Goal: Find specific page/section: Find specific page/section

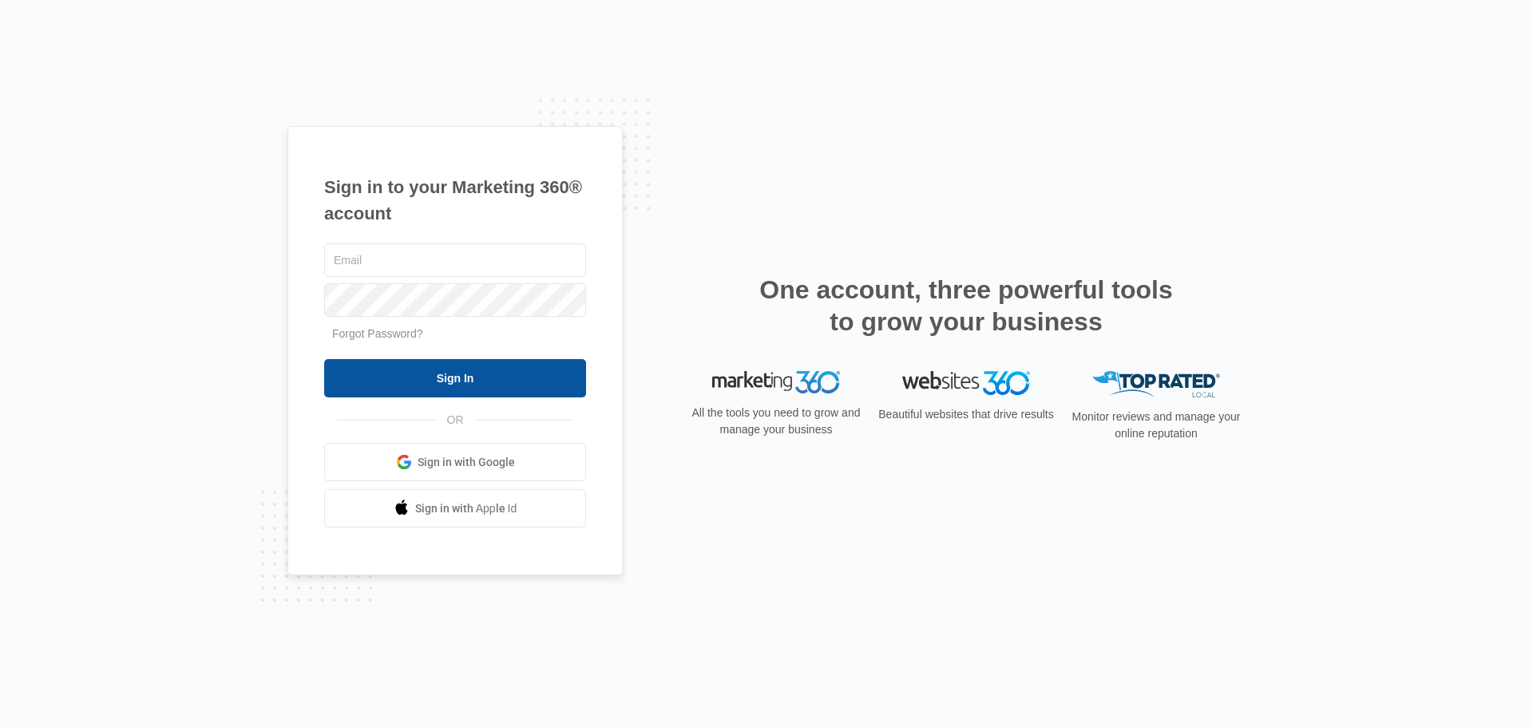
type input "[PERSON_NAME][EMAIL_ADDRESS][DOMAIN_NAME]"
click at [448, 370] on input "Sign In" at bounding box center [455, 378] width 262 height 38
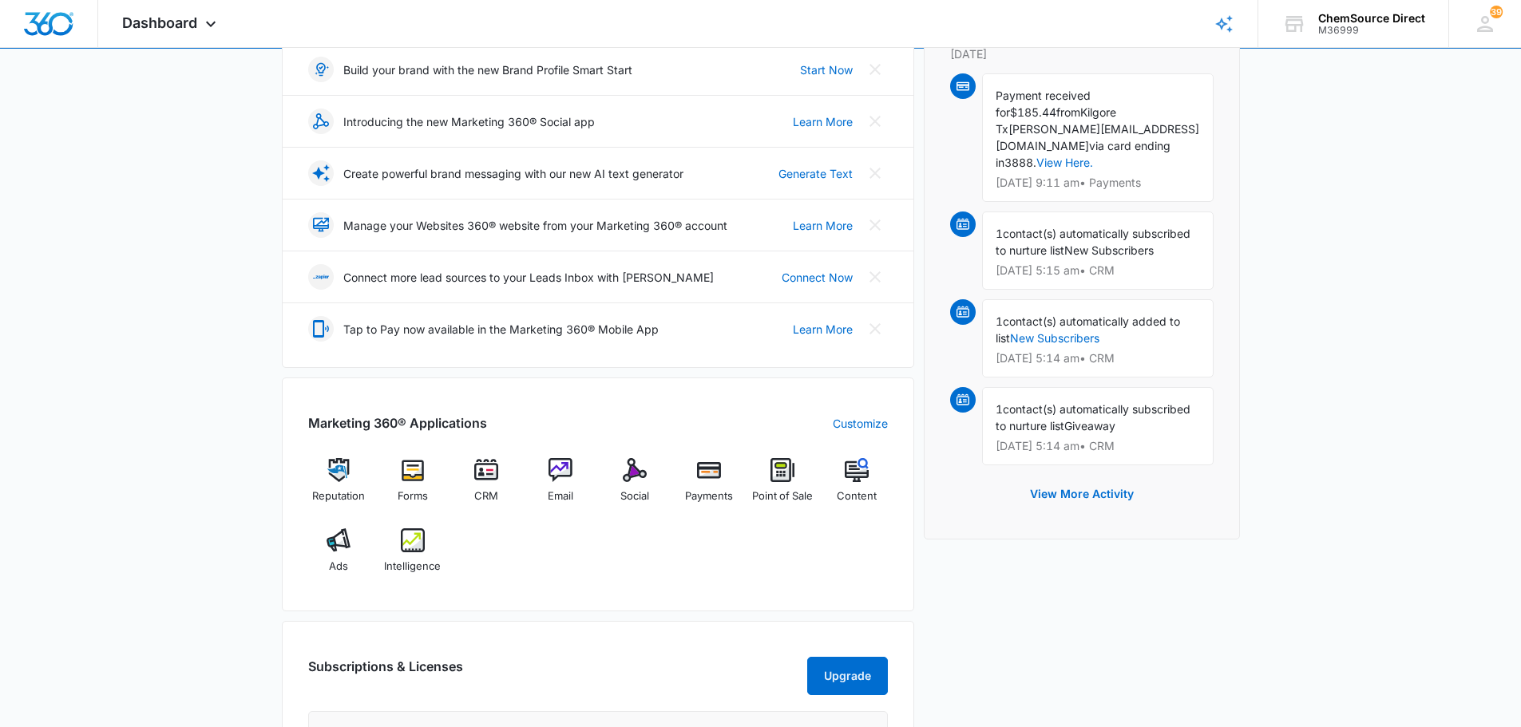
scroll to position [240, 0]
click at [716, 504] on div "Payments" at bounding box center [708, 485] width 61 height 57
